Goal: Information Seeking & Learning: Learn about a topic

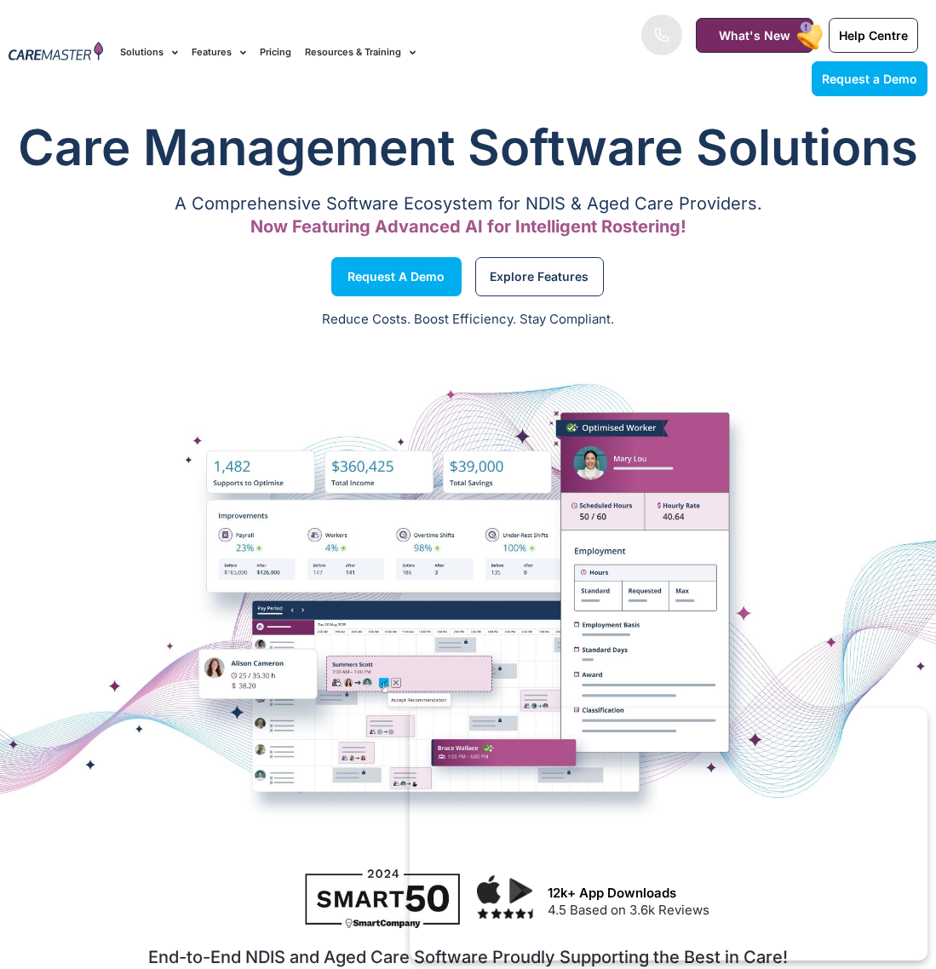
click at [279, 49] on link "Pricing" at bounding box center [276, 52] width 32 height 57
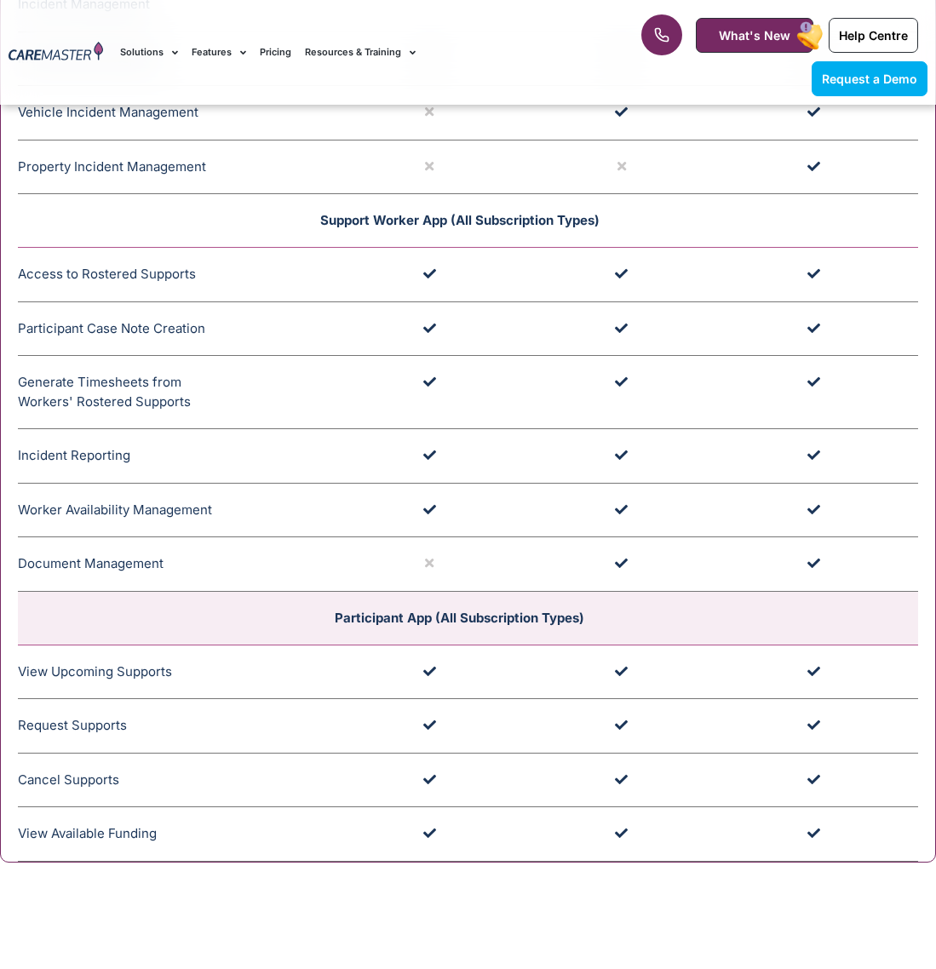
scroll to position [4334, 0]
